Goal: Task Accomplishment & Management: Complete application form

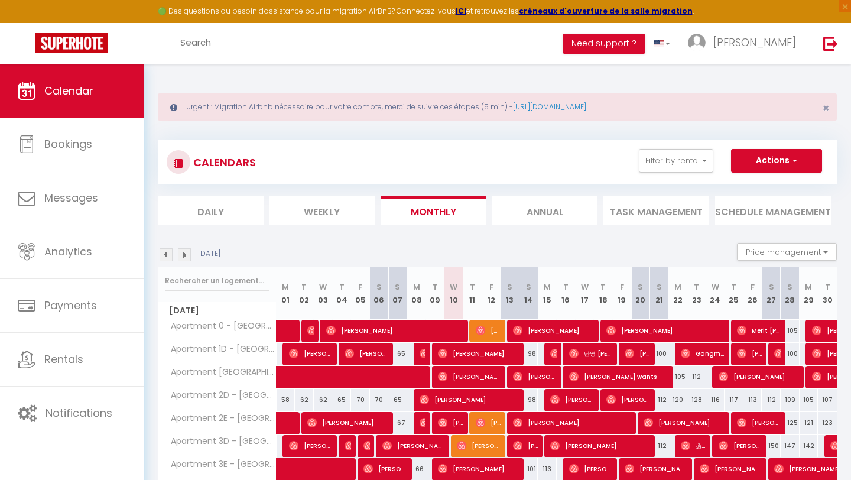
scroll to position [73, 0]
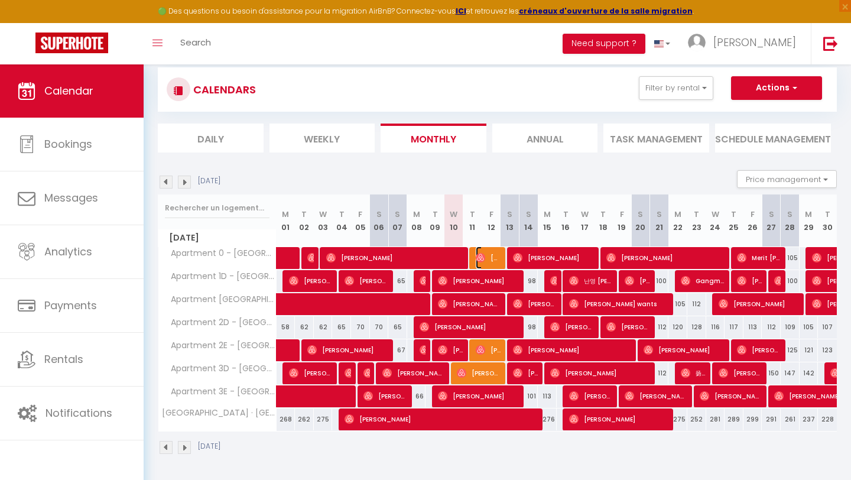
click at [478, 260] on img at bounding box center [480, 257] width 9 height 9
select select "OK"
select select "0"
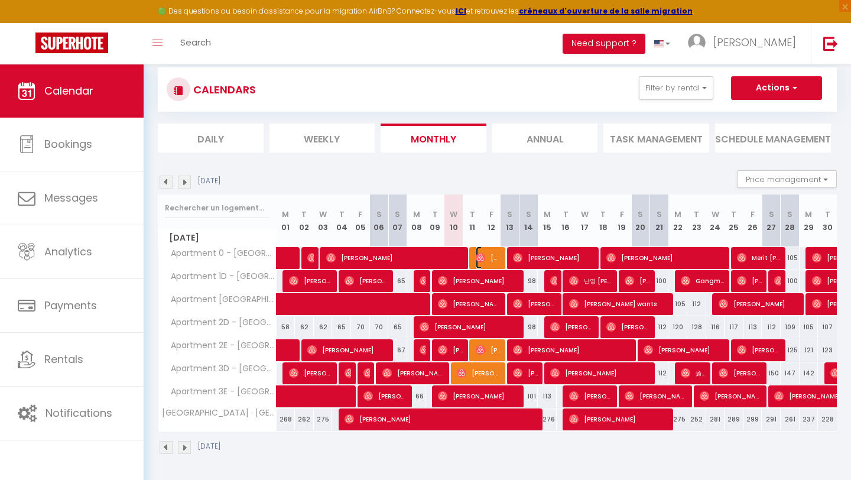
select select "1"
select select
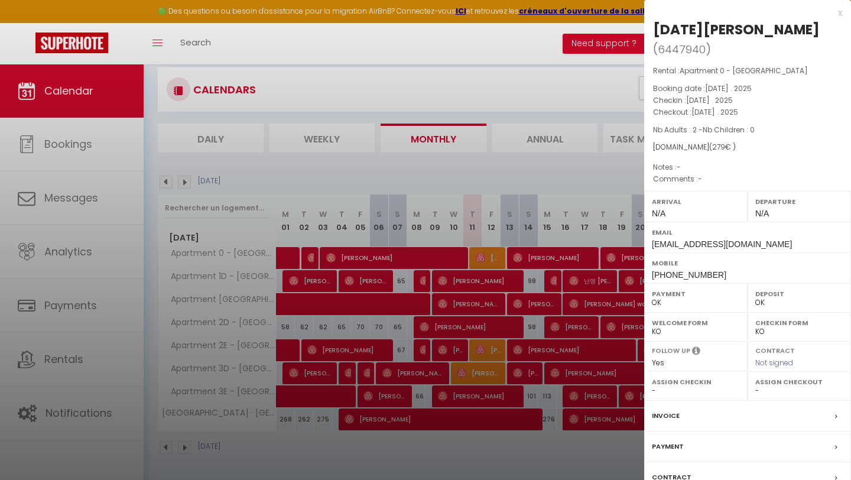
click at [679, 471] on label "Contract" at bounding box center [672, 477] width 40 height 12
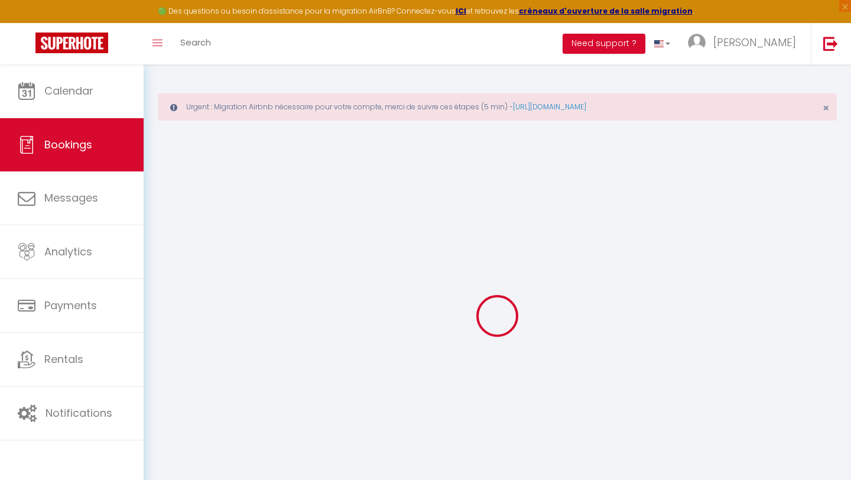
select select
checkbox input "false"
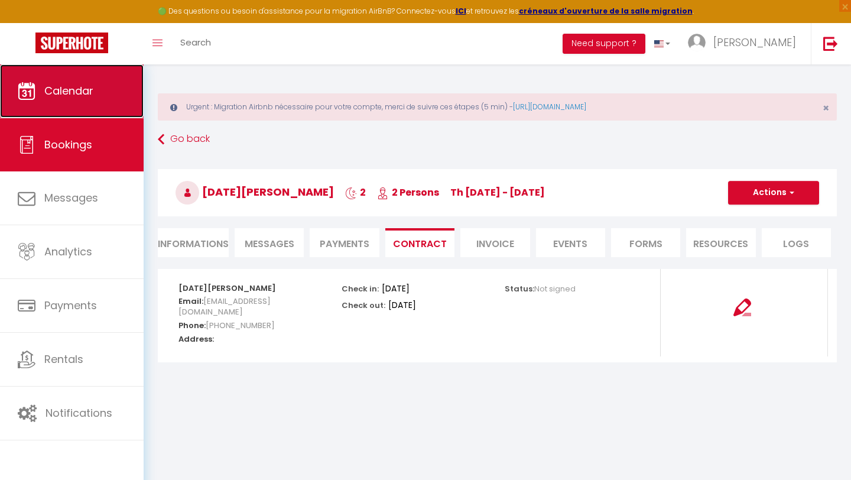
click at [94, 88] on link "Calendar" at bounding box center [72, 90] width 144 height 53
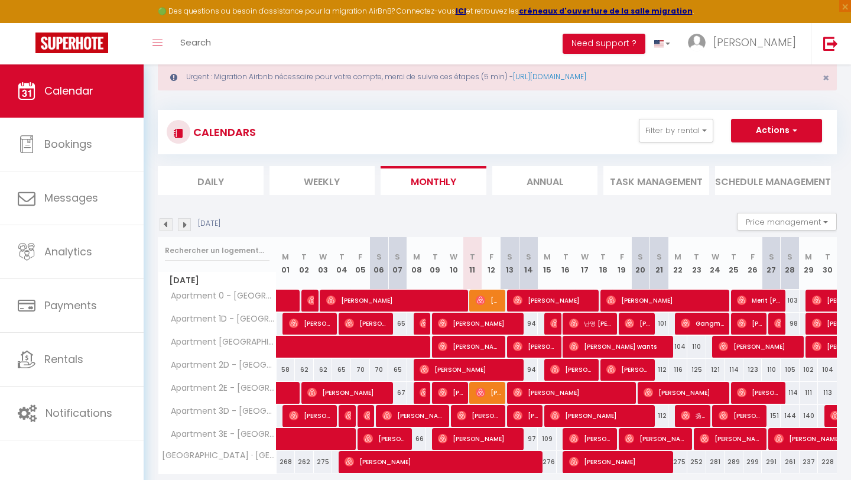
scroll to position [73, 0]
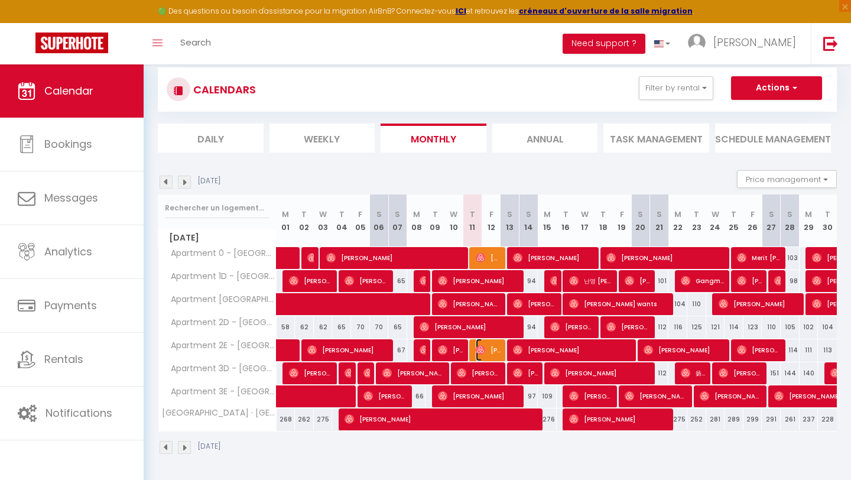
click at [476, 349] on img at bounding box center [480, 349] width 9 height 9
select select "OK"
select select "0"
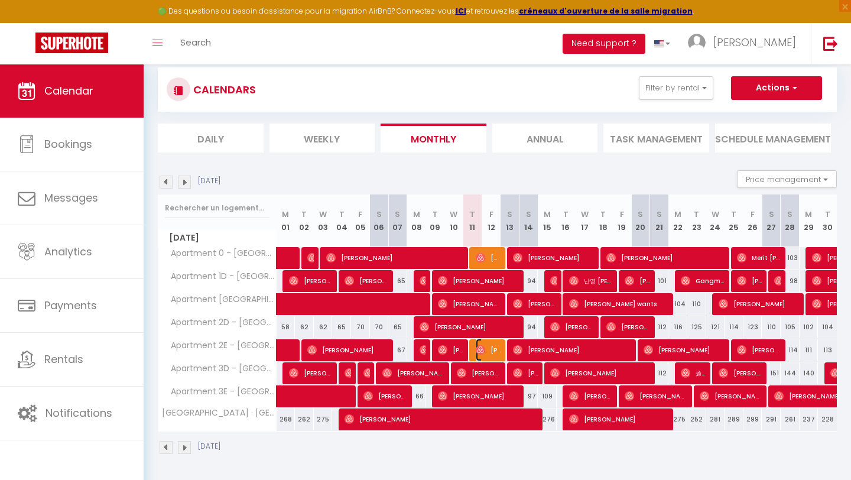
select select "1"
select select
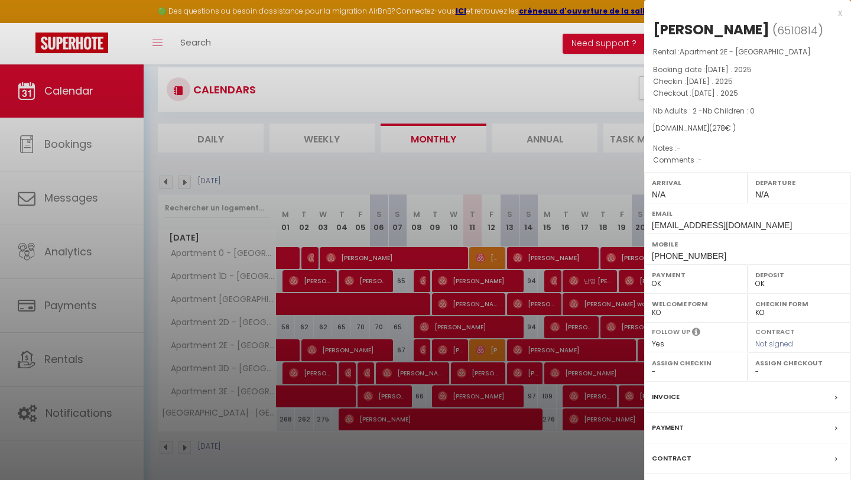
click at [684, 455] on label "Contract" at bounding box center [672, 458] width 40 height 12
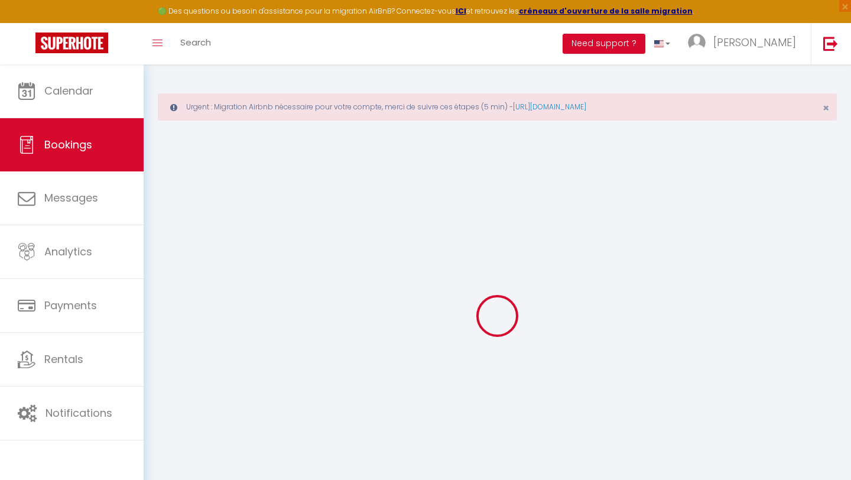
type input "[DEMOGRAPHIC_DATA]"
type input "[PERSON_NAME]"
type input "[EMAIL_ADDRESS][DOMAIN_NAME]"
type input "[PHONE_NUMBER]"
select select
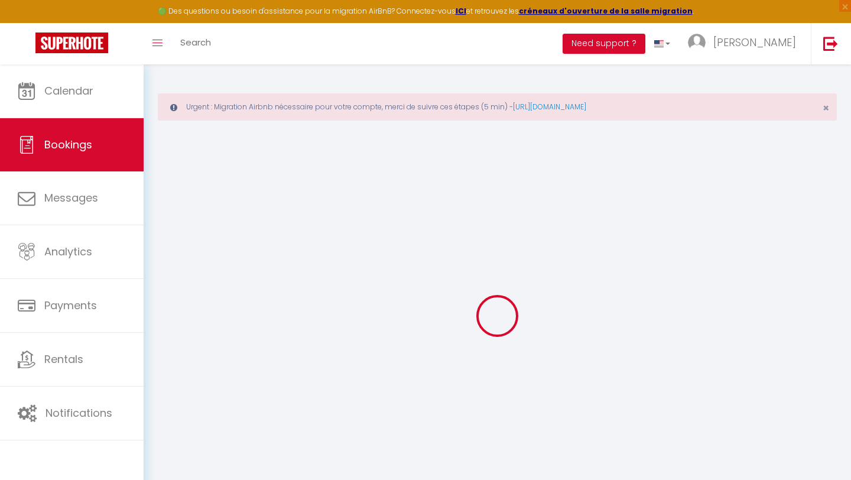
type input "47.16"
select select "61113"
select select "1"
select select
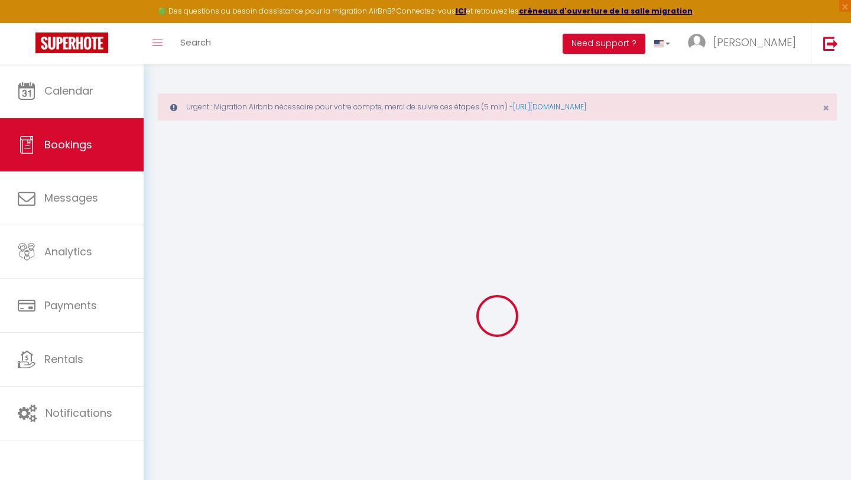
type input "2"
select select "12"
select select
type input "212"
checkbox input "false"
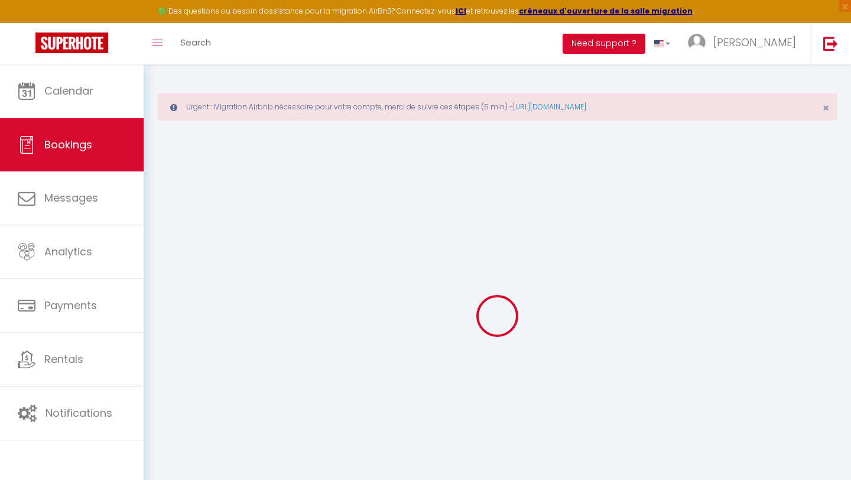
type input "0"
select select "1"
type input "0"
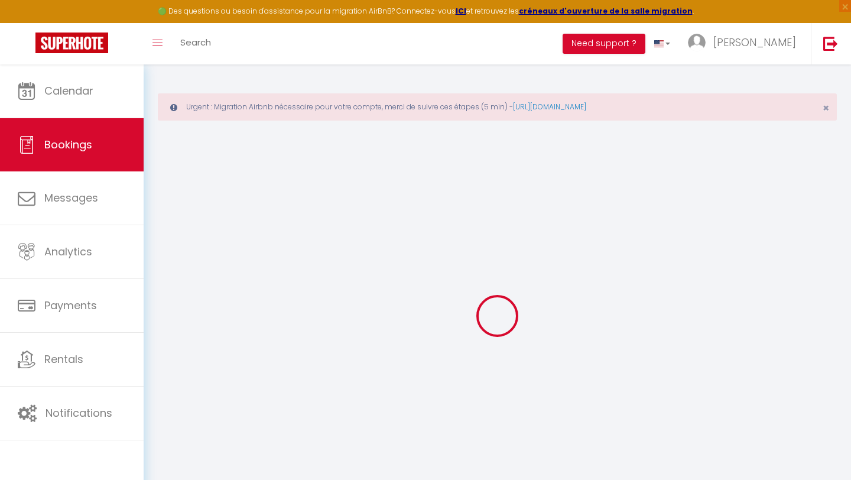
select select
select select "15"
checkbox input "false"
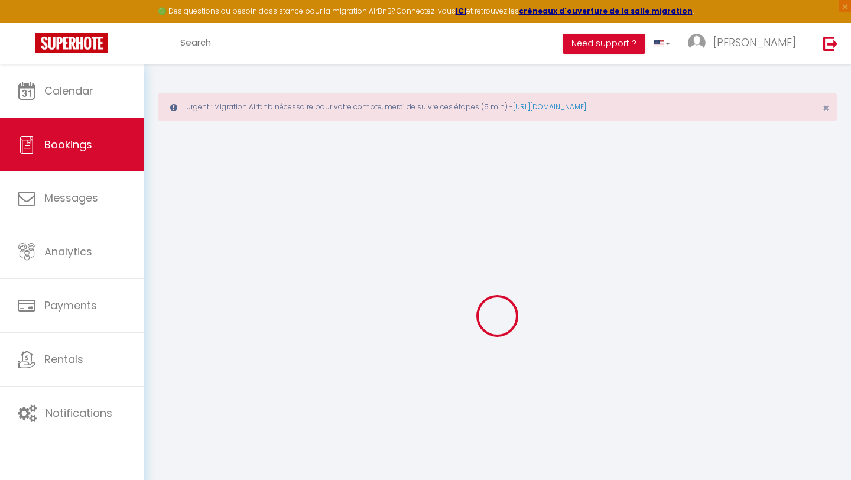
select select
checkbox input "false"
select select
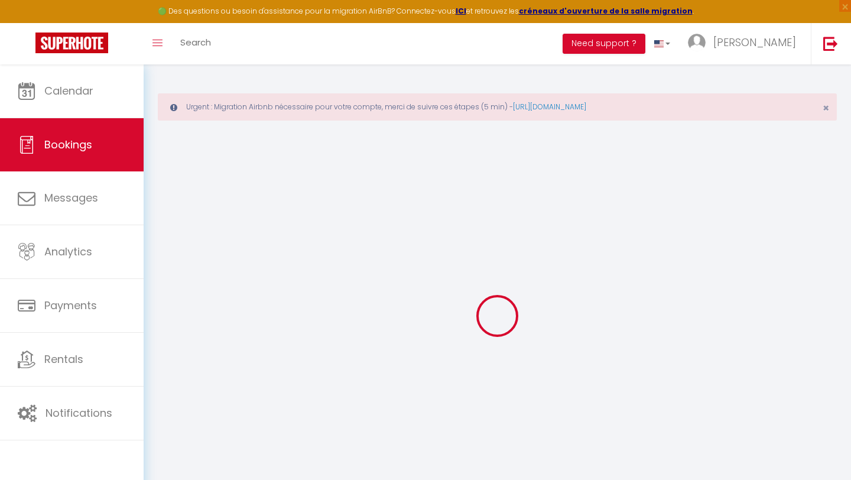
select select
checkbox input "false"
